Goal: Register for event/course

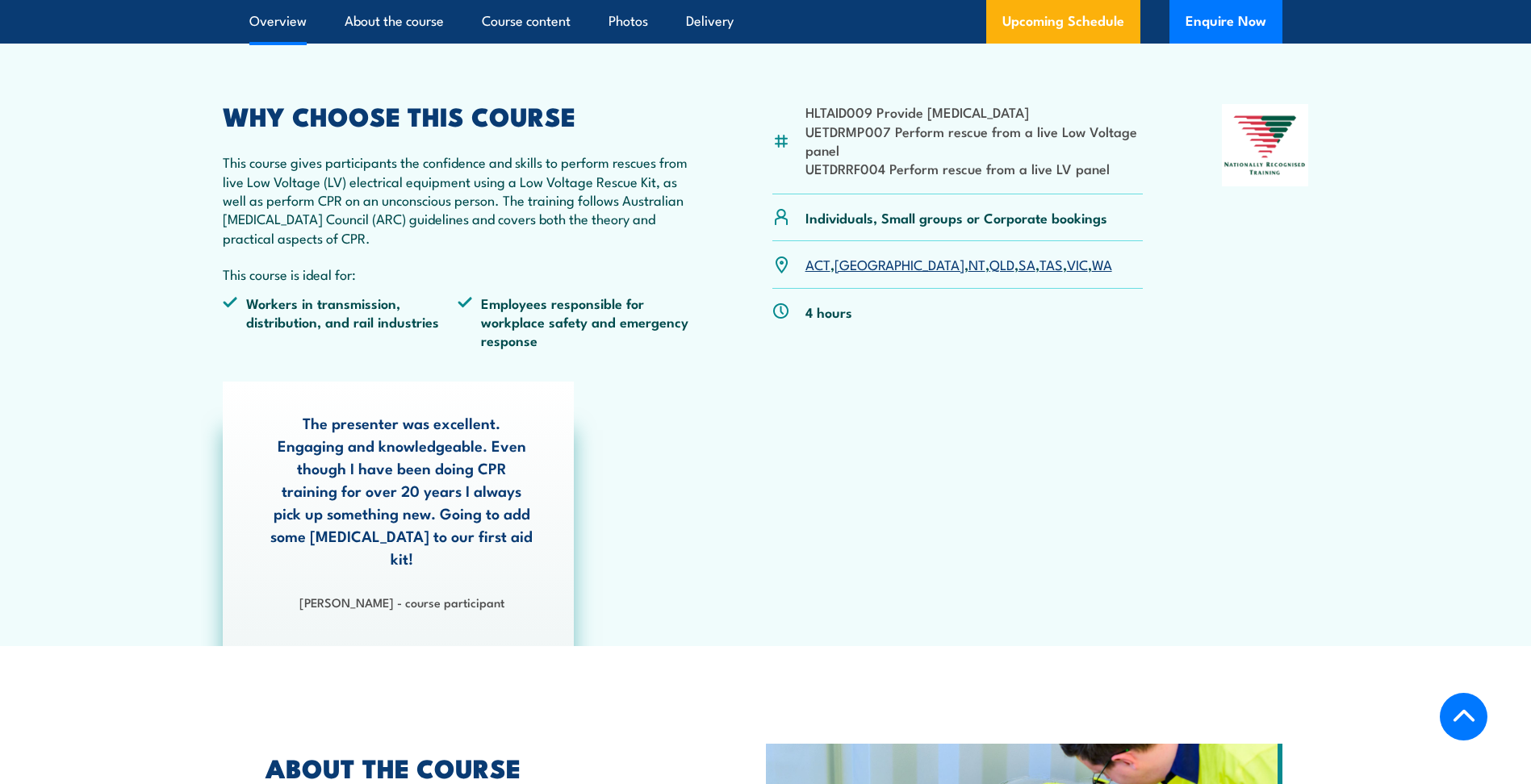
scroll to position [564, 0]
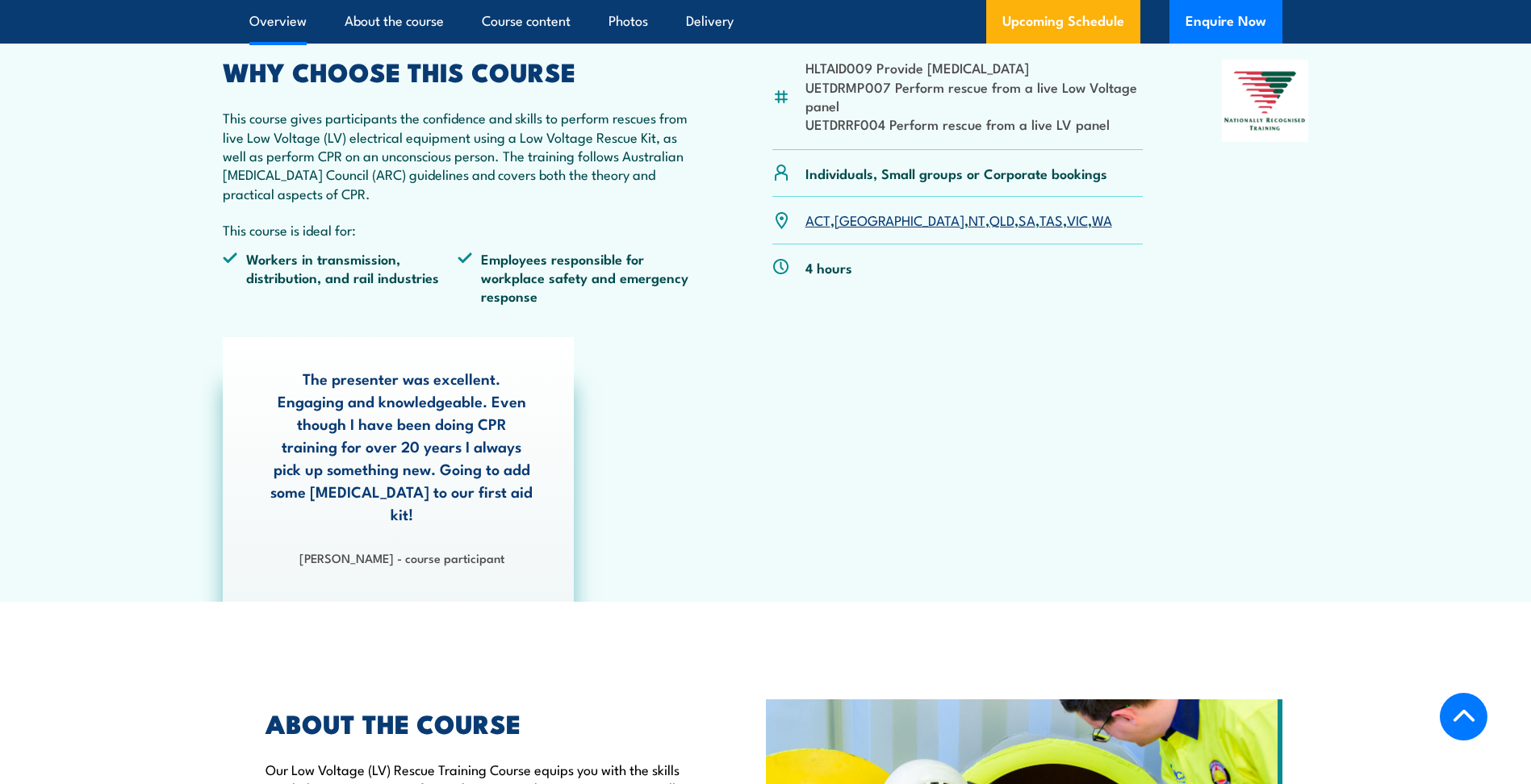
click at [854, 220] on link "[GEOGRAPHIC_DATA]" at bounding box center [899, 220] width 130 height 19
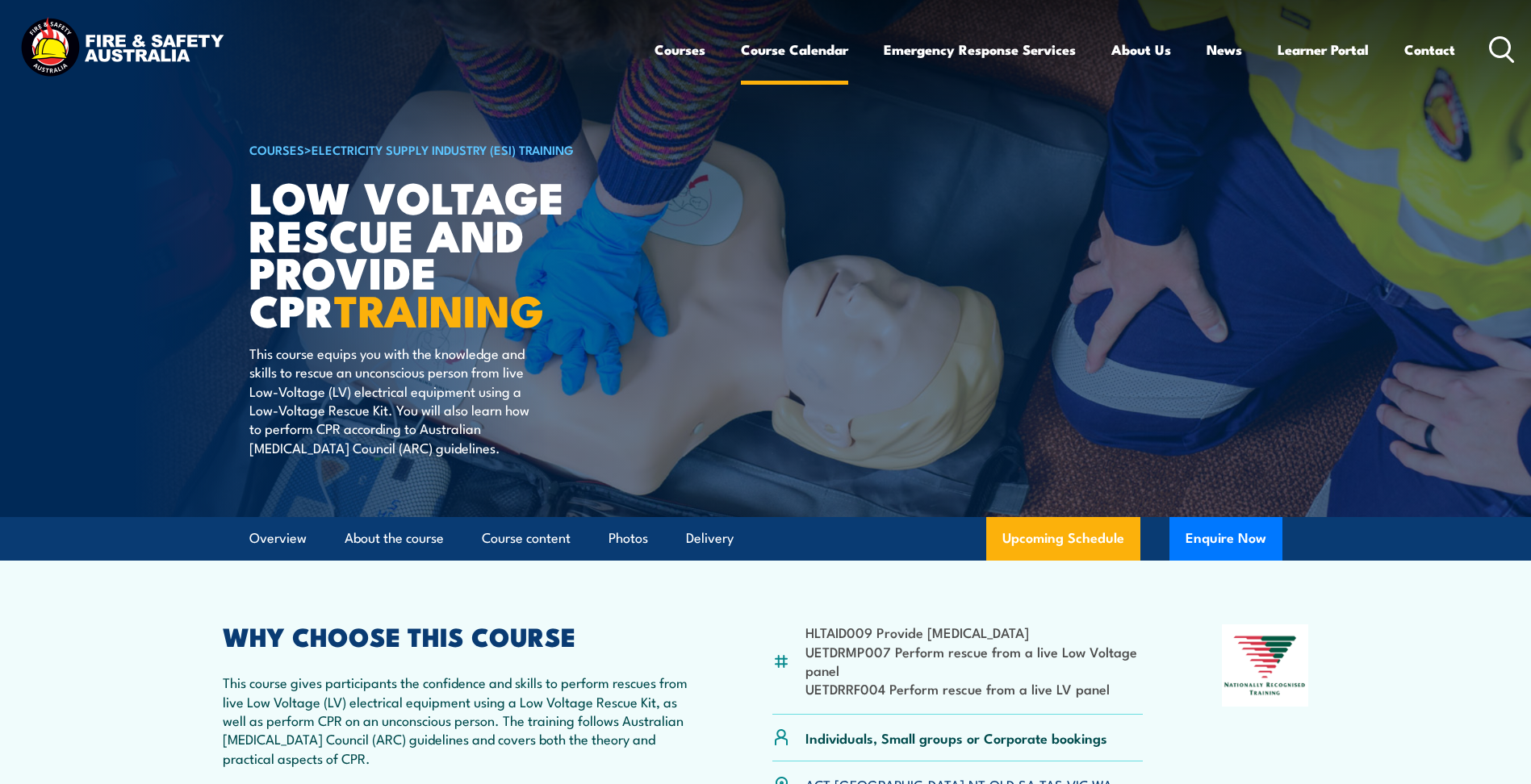
click at [778, 52] on link "Course Calendar" at bounding box center [794, 49] width 107 height 42
